Goal: Transaction & Acquisition: Purchase product/service

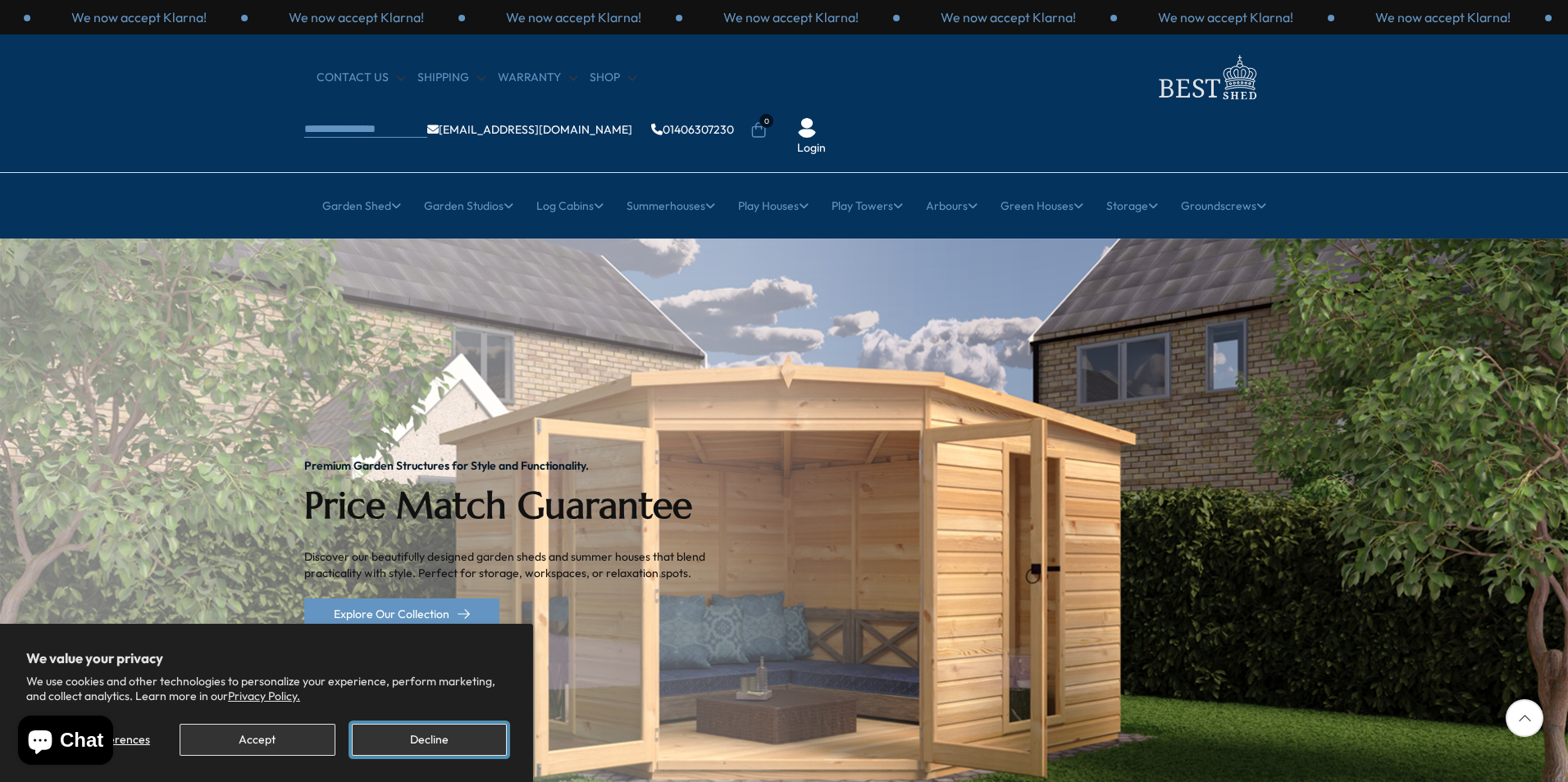
click at [361, 729] on button "Decline" at bounding box center [429, 739] width 155 height 32
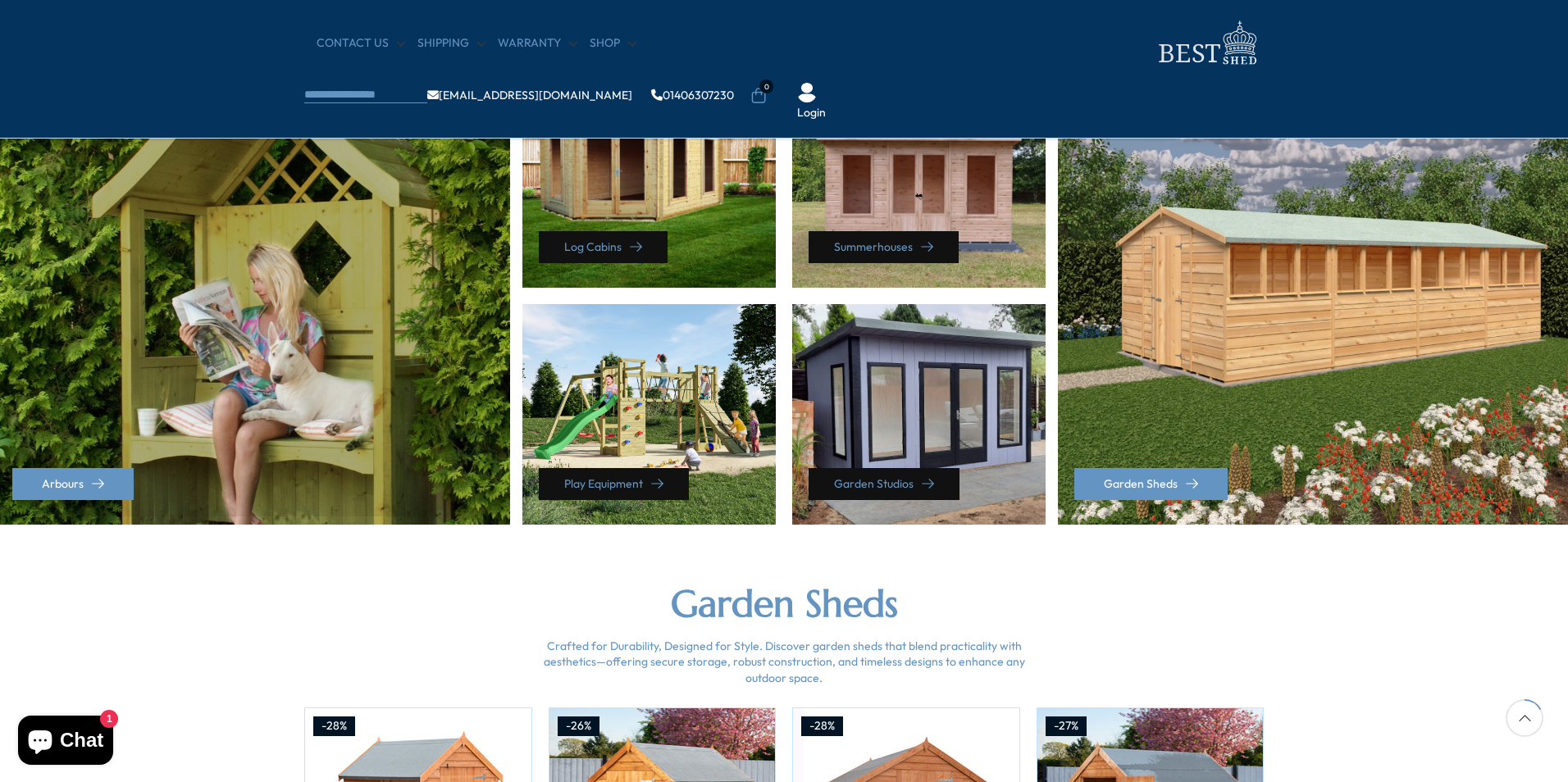
scroll to position [738, 0]
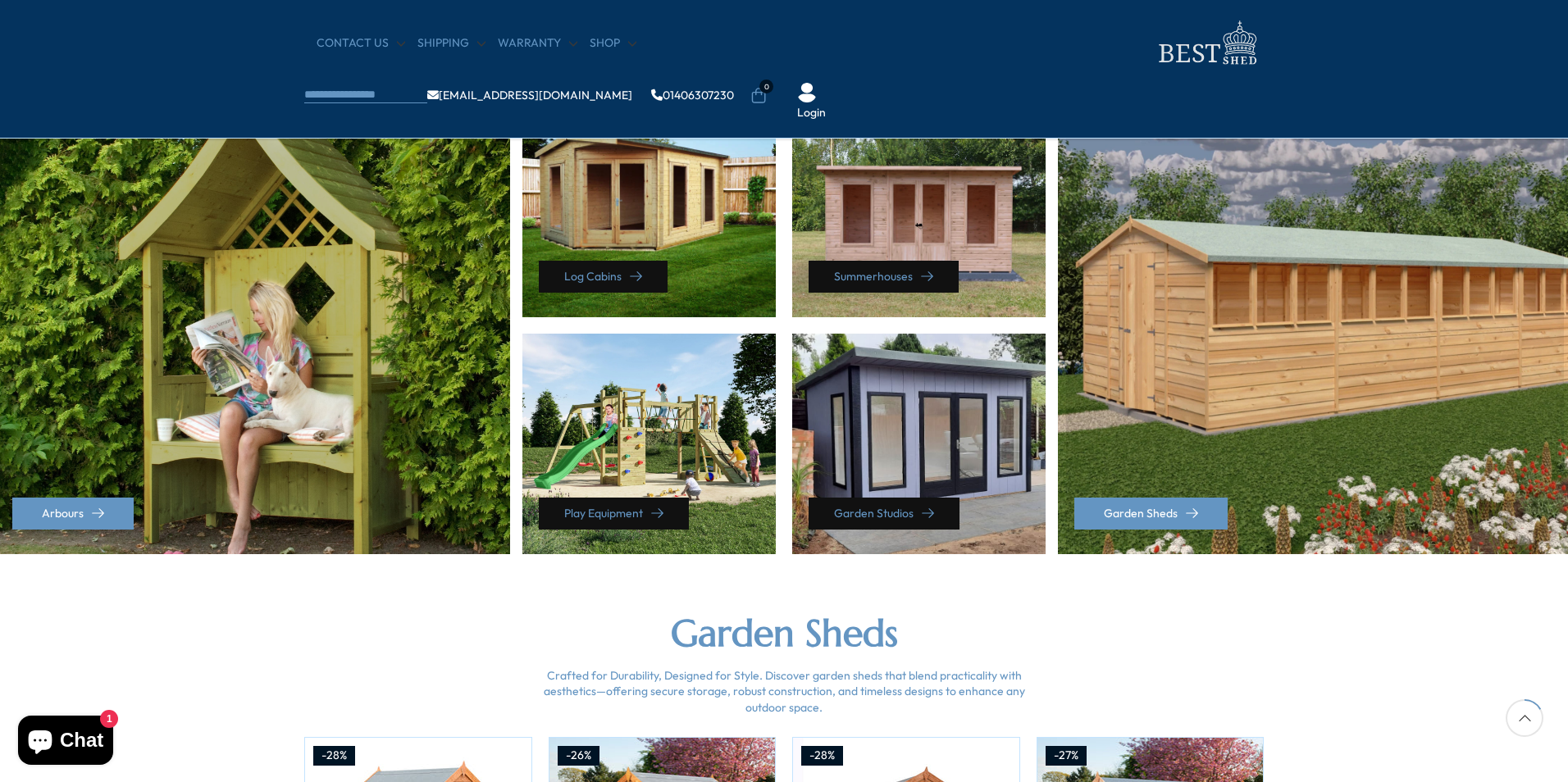
click at [1261, 310] on div "Garden Sheds" at bounding box center [1315, 325] width 514 height 458
click at [1264, 352] on div "Garden Sheds" at bounding box center [1315, 325] width 514 height 458
click at [1160, 508] on link "Garden Sheds" at bounding box center [1151, 513] width 154 height 32
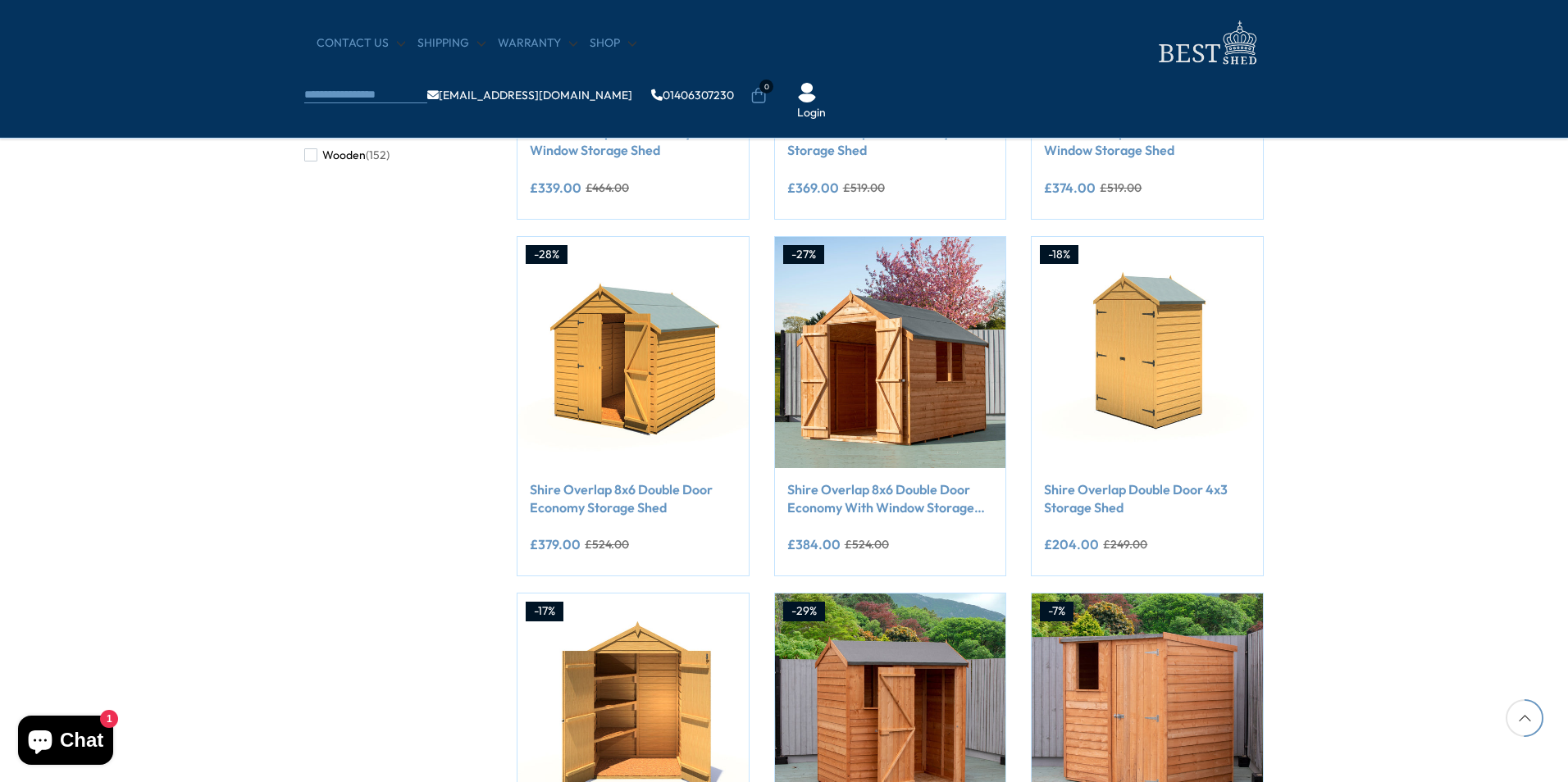
scroll to position [901, 0]
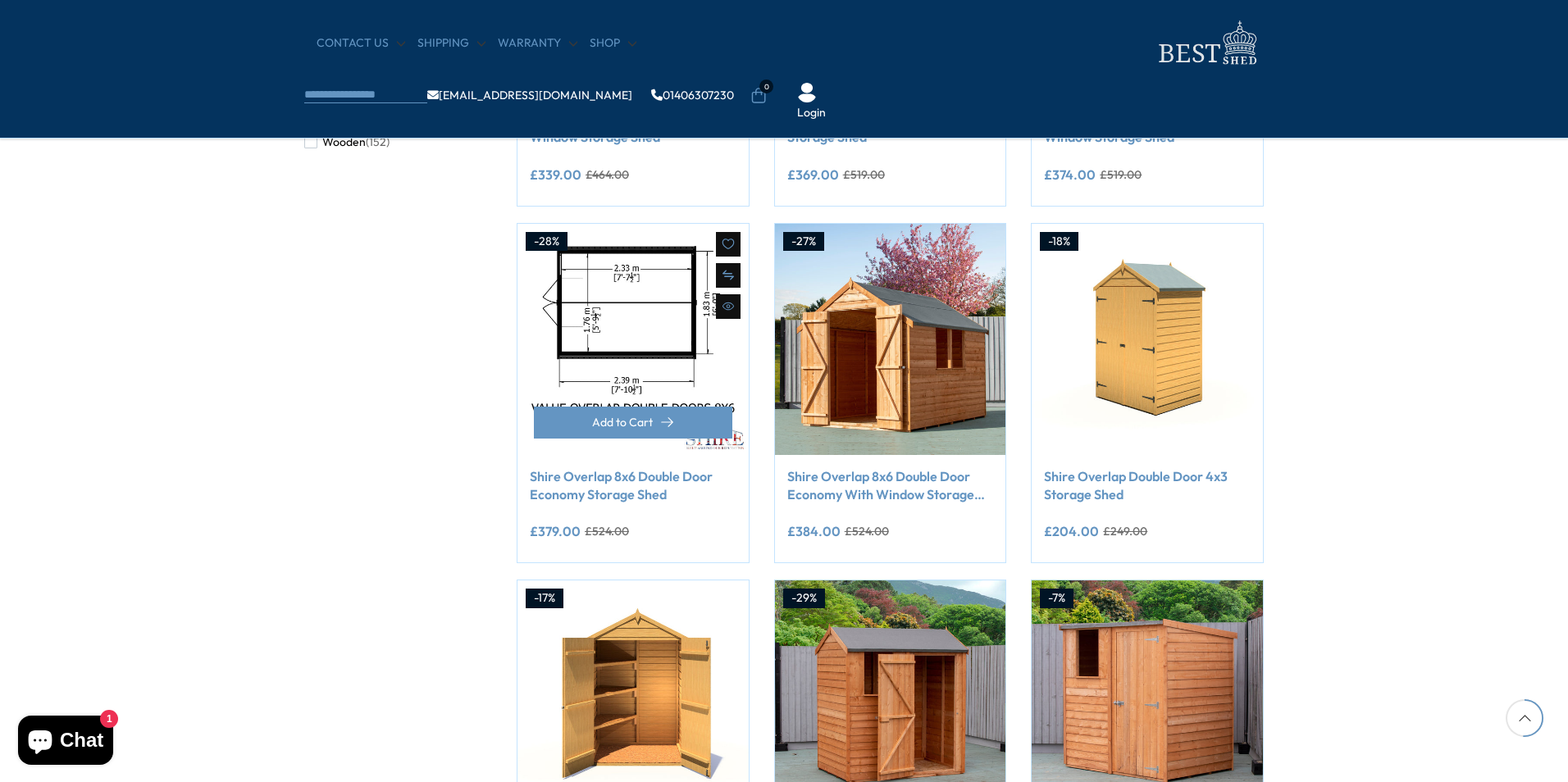
click at [666, 336] on img at bounding box center [633, 338] width 231 height 231
